Goal: Find contact information: Find contact information

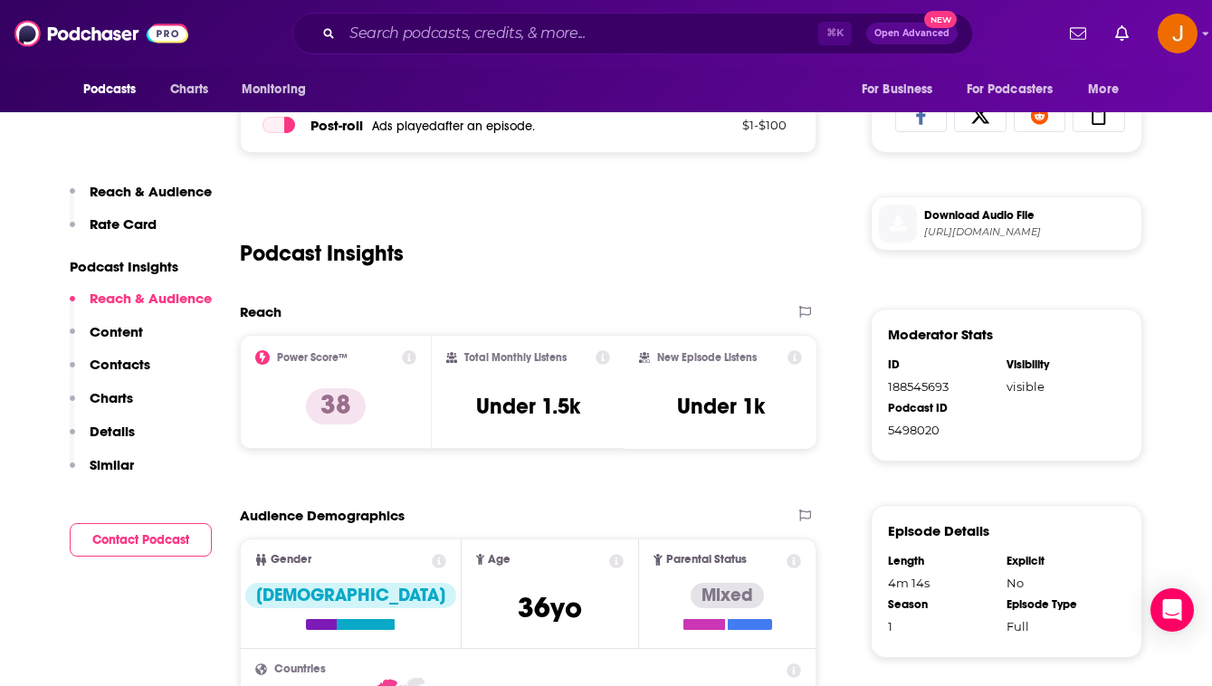
scroll to position [910, 0]
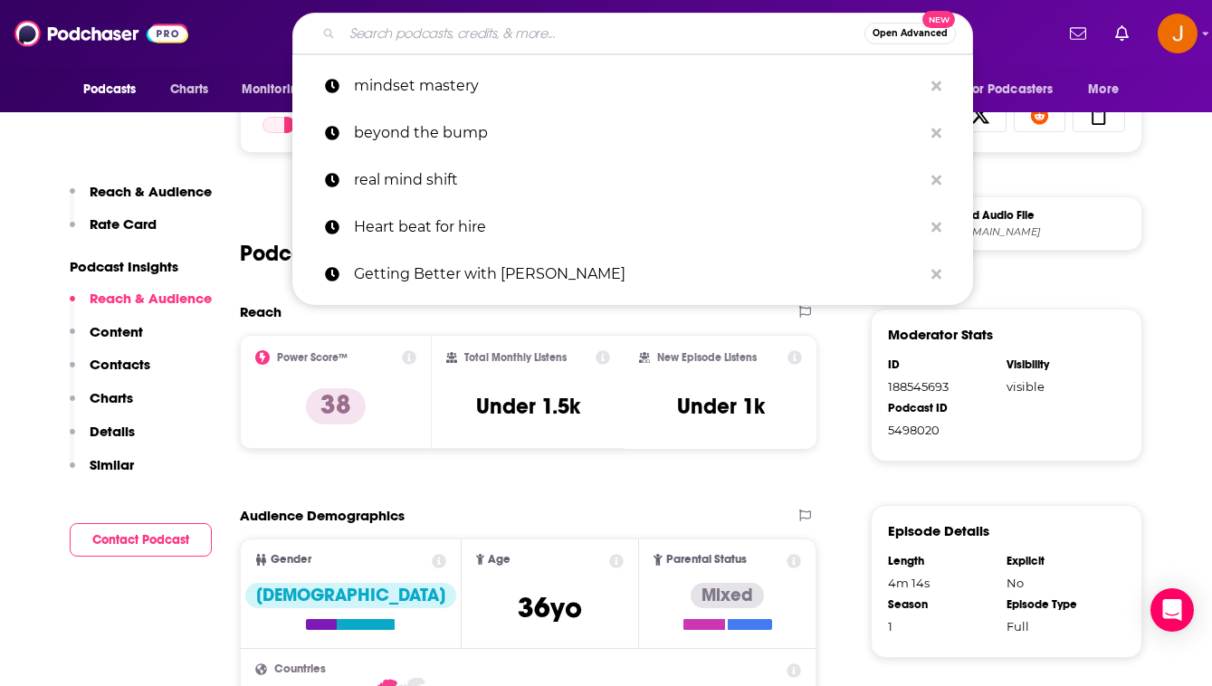
click at [511, 43] on input "Search podcasts, credits, & more..." at bounding box center [603, 33] width 522 height 29
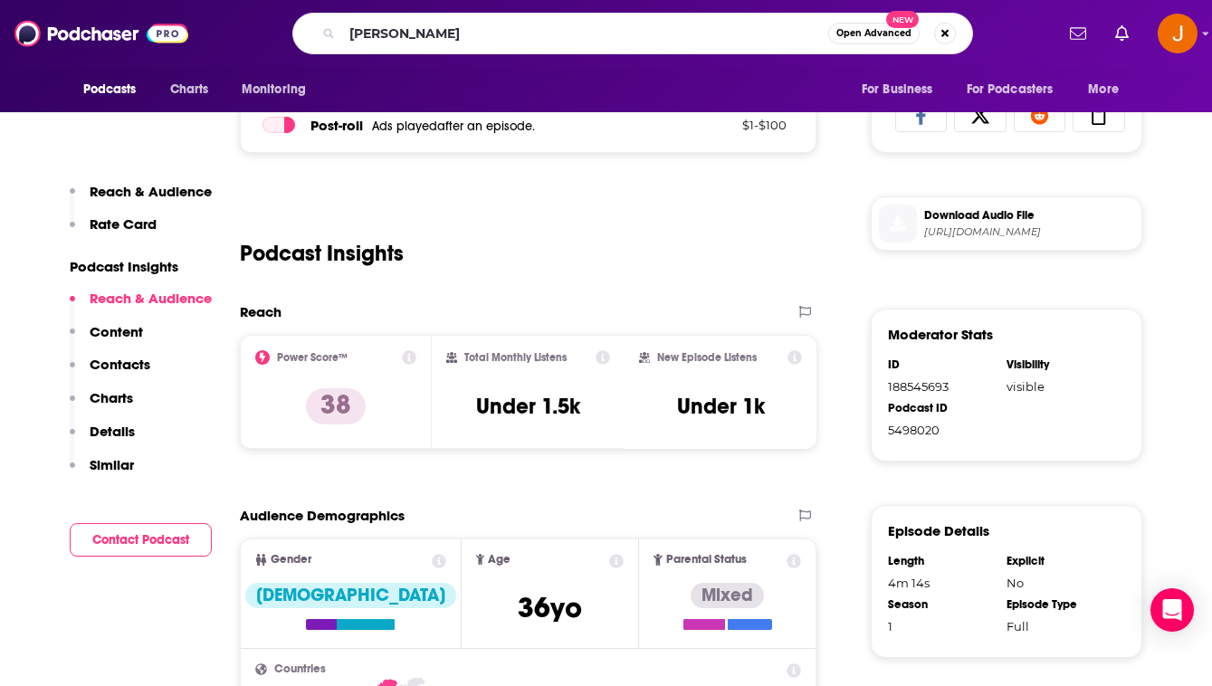
click at [132, 337] on p "Content" at bounding box center [116, 331] width 53 height 17
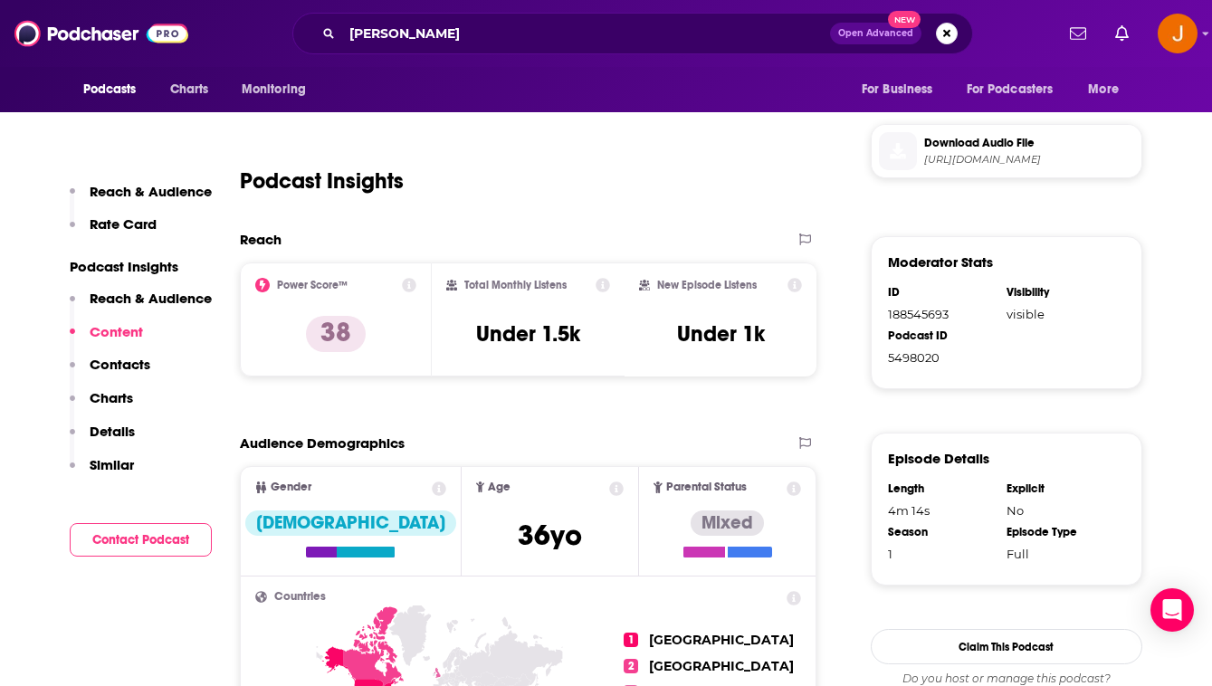
scroll to position [908, 0]
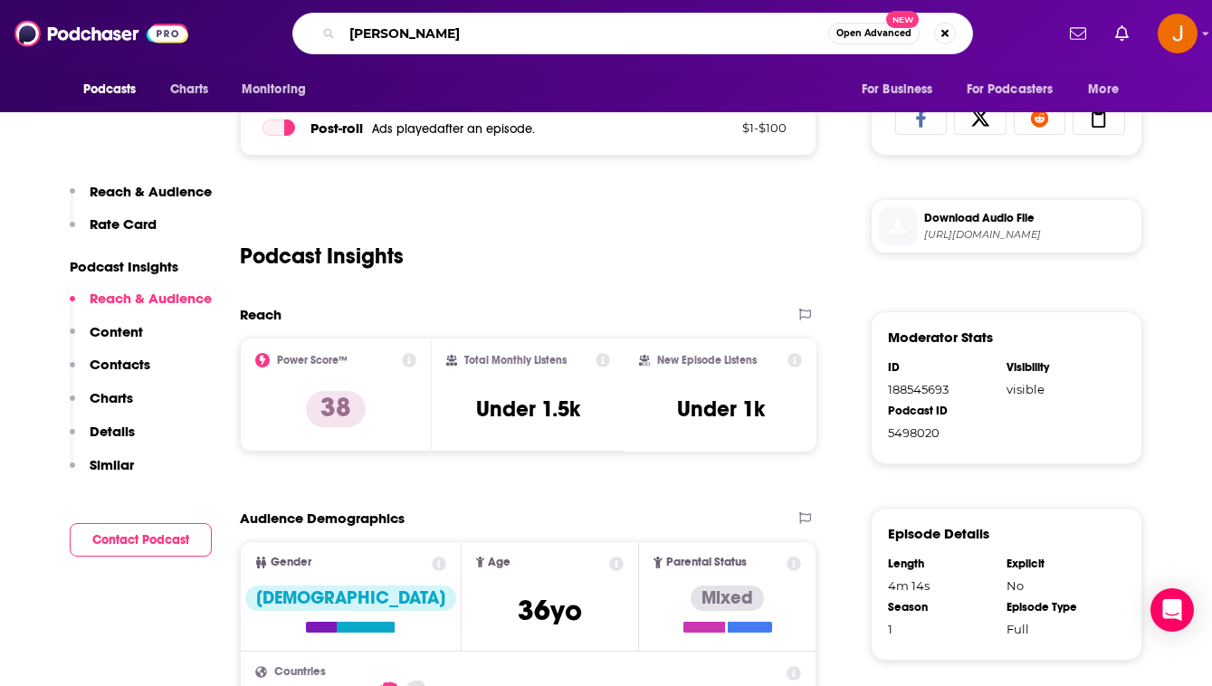
drag, startPoint x: 455, startPoint y: 33, endPoint x: 316, endPoint y: -31, distance: 153.5
type input "roga"
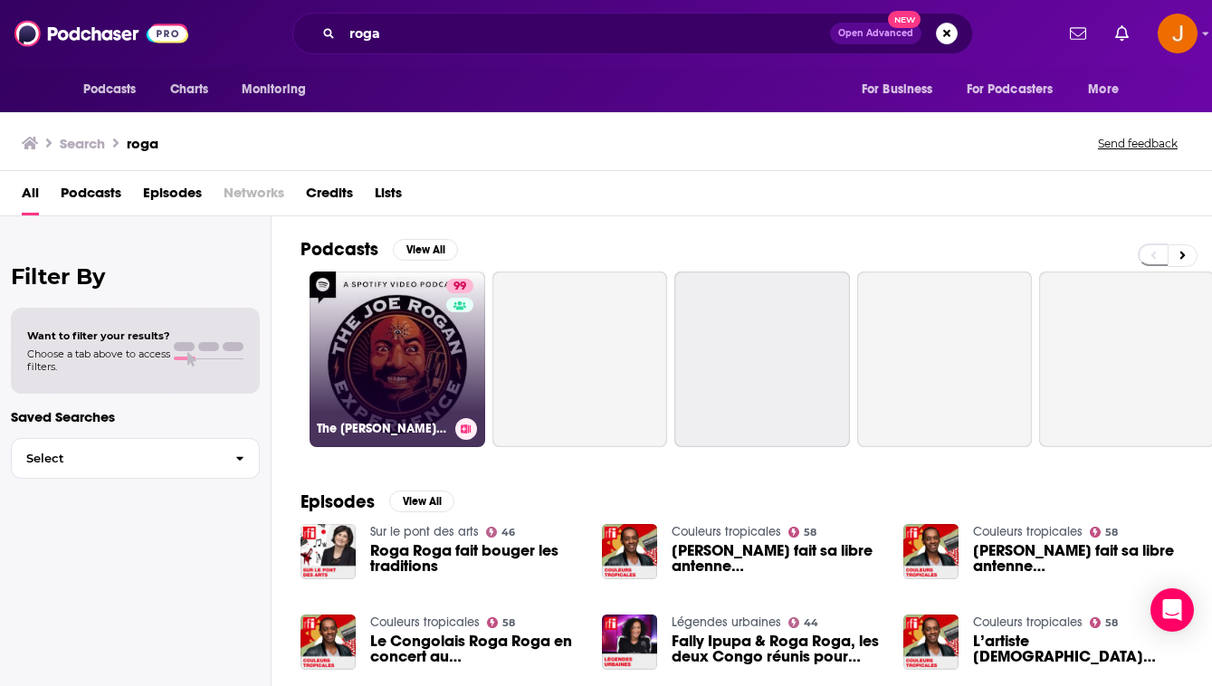
click at [443, 402] on link "99 The [PERSON_NAME] Experience" at bounding box center [398, 359] width 176 height 176
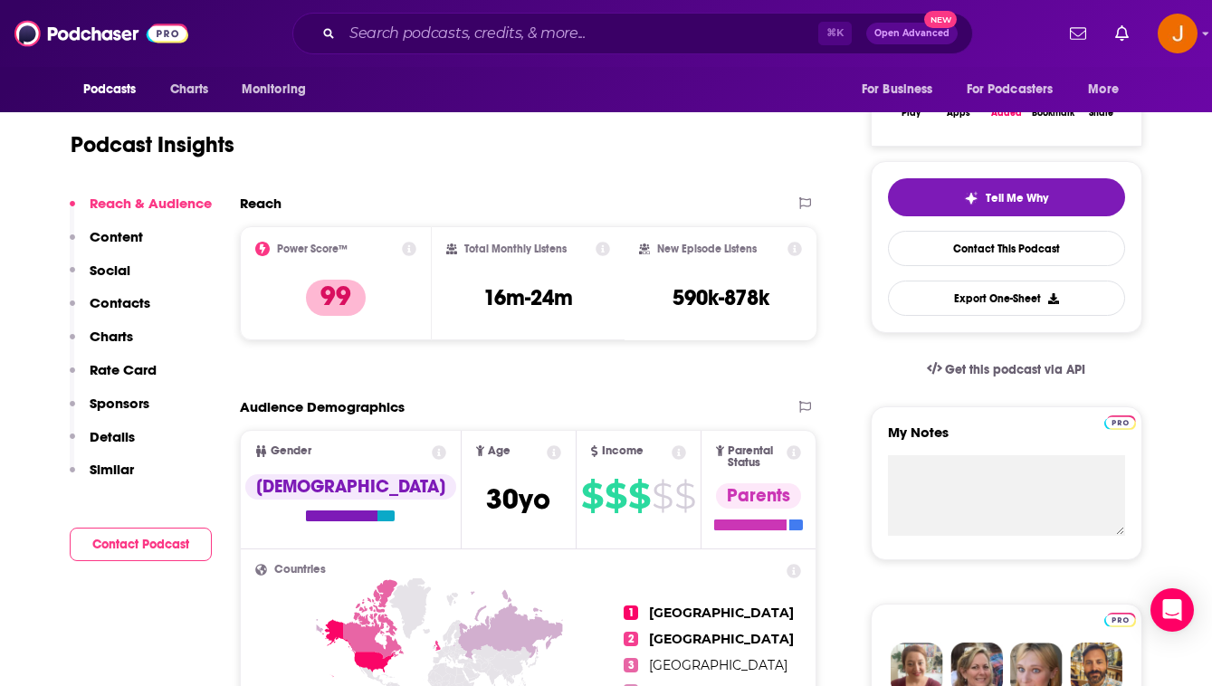
scroll to position [304, 0]
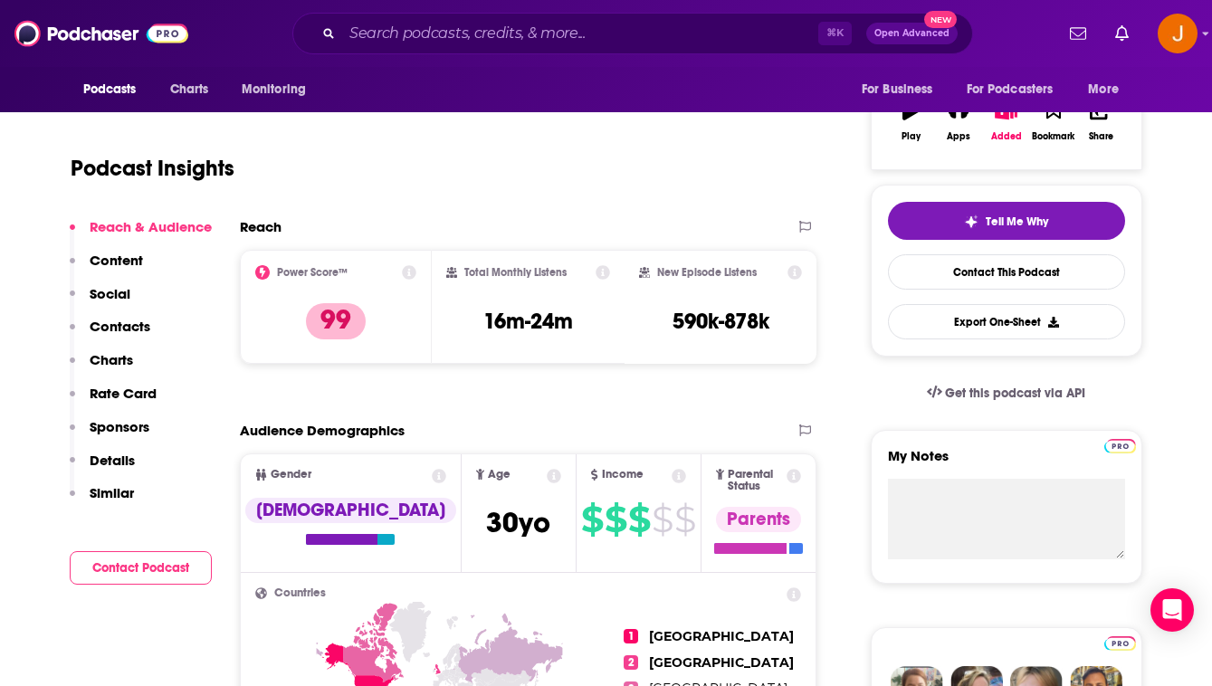
click at [144, 322] on p "Contacts" at bounding box center [120, 326] width 61 height 17
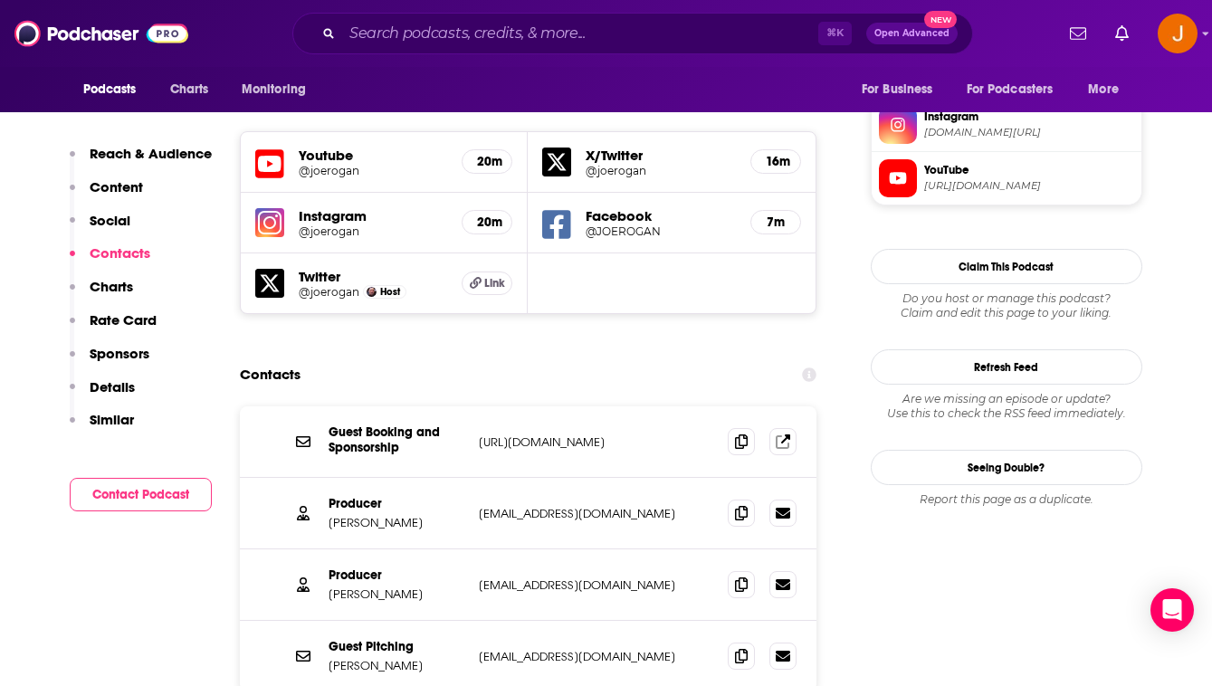
scroll to position [1615, 0]
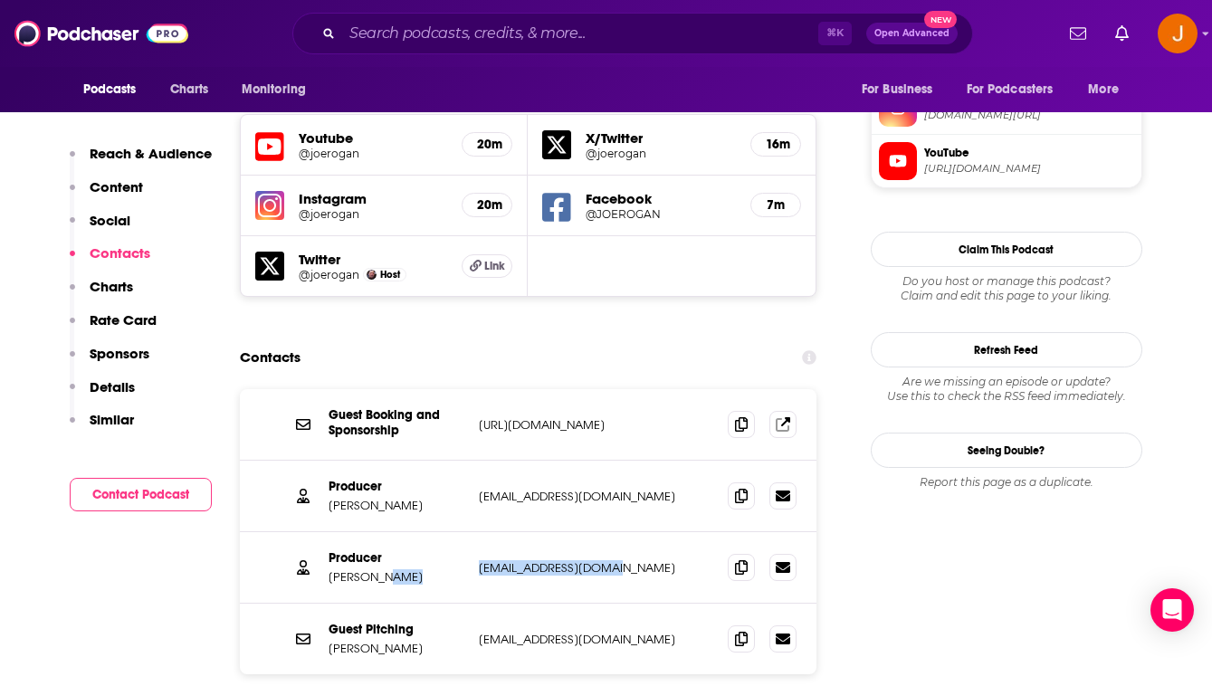
drag, startPoint x: 656, startPoint y: 486, endPoint x: 467, endPoint y: 481, distance: 189.2
click at [467, 532] on div "Producer [PERSON_NAME] [PERSON_NAME][EMAIL_ADDRESS][DOMAIN_NAME] [EMAIL_ADDRESS…" at bounding box center [528, 567] width 577 height 71
copy div "[PERSON_NAME] [EMAIL_ADDRESS][DOMAIN_NAME]"
drag, startPoint x: 629, startPoint y: 415, endPoint x: 474, endPoint y: 405, distance: 155.1
click at [474, 461] on div "Producer [PERSON_NAME] [EMAIL_ADDRESS][DOMAIN_NAME] [EMAIL_ADDRESS][DOMAIN_NAME]" at bounding box center [528, 496] width 577 height 71
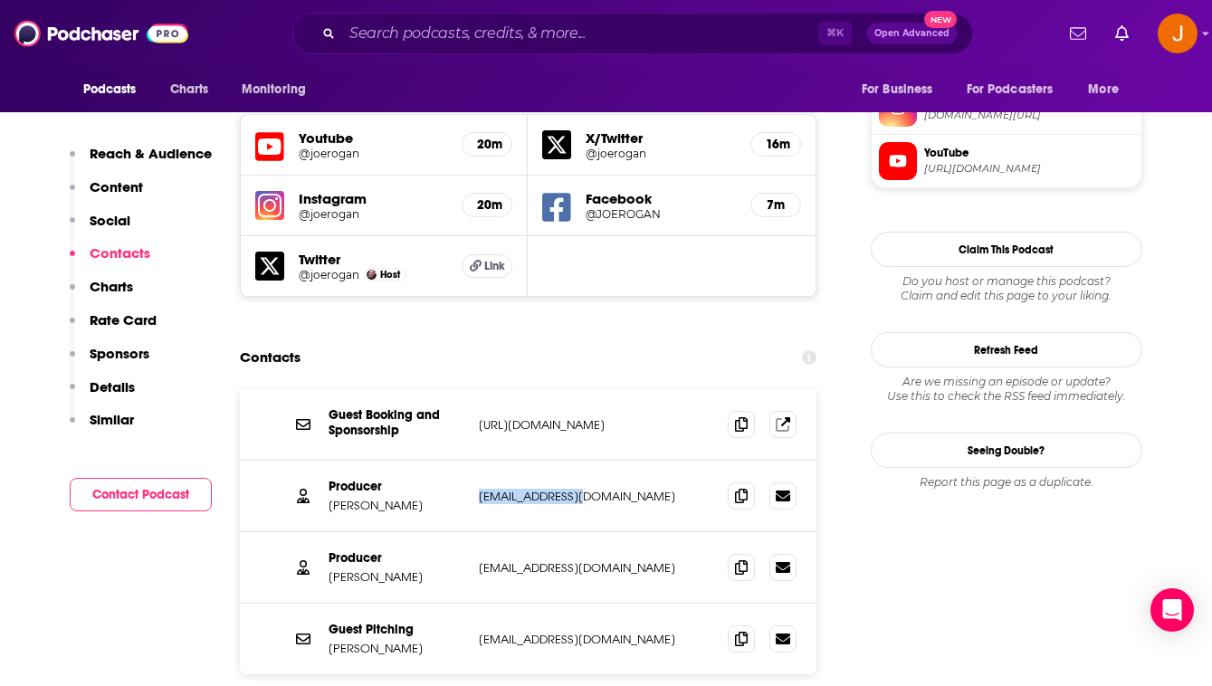
copy p "[EMAIL_ADDRESS][DOMAIN_NAME]"
